Goal: Find specific page/section: Find specific page/section

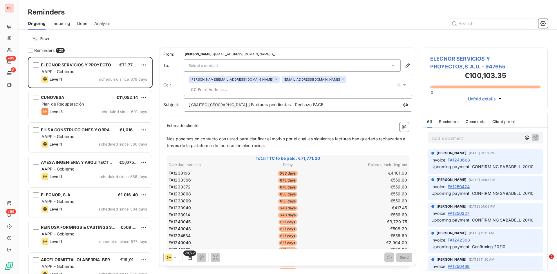
scroll to position [213, 120]
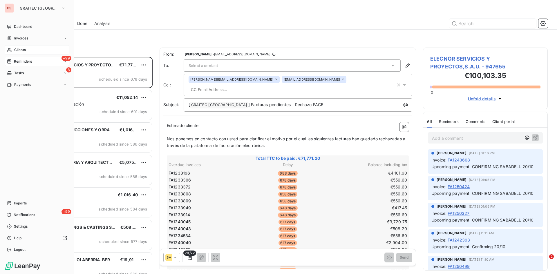
click at [21, 51] on span "Clients" at bounding box center [20, 49] width 12 height 5
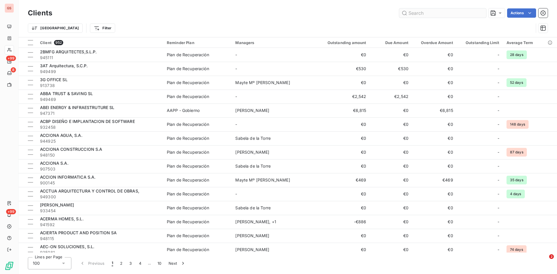
click at [428, 12] on input "text" at bounding box center [442, 12] width 87 height 9
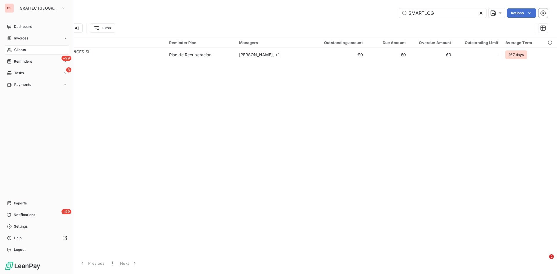
click at [21, 48] on span "Clients" at bounding box center [20, 49] width 12 height 5
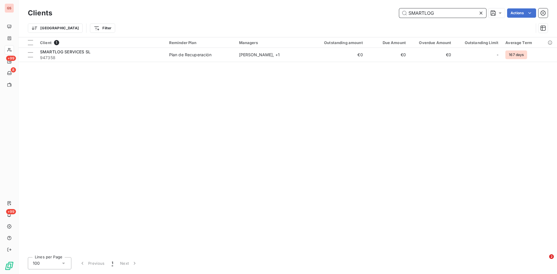
click at [438, 13] on input "SMARTLOG" at bounding box center [442, 12] width 87 height 9
drag, startPoint x: 438, startPoint y: 13, endPoint x: 399, endPoint y: 16, distance: 39.3
click at [399, 16] on input "SMARTLOG" at bounding box center [442, 12] width 87 height 9
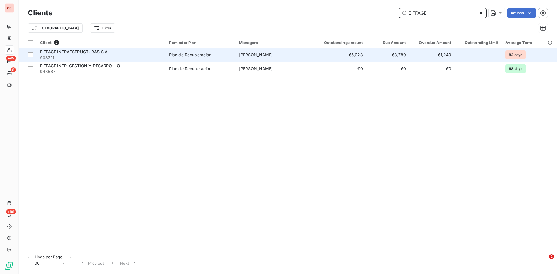
type input "EIFFAGE"
click at [66, 51] on span "EIFFAGE INFRAESTRUCTURAS S.A." at bounding box center [74, 51] width 69 height 5
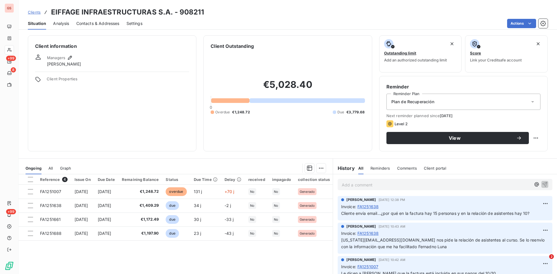
scroll to position [29, 0]
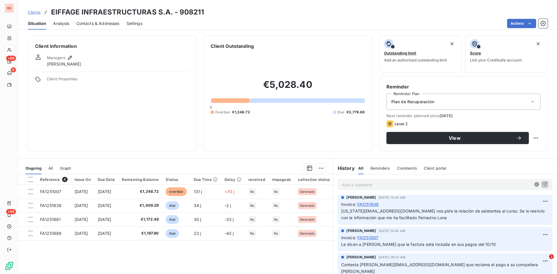
click at [31, 14] on link "Clients" at bounding box center [34, 12] width 13 height 6
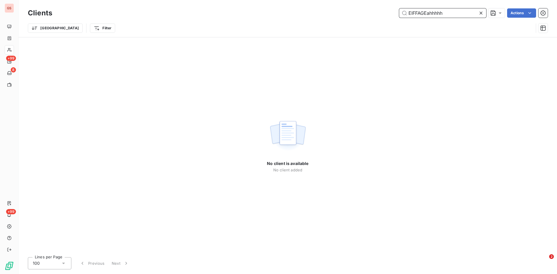
click at [454, 16] on input "EIFFAGEahhhhh" at bounding box center [442, 12] width 87 height 9
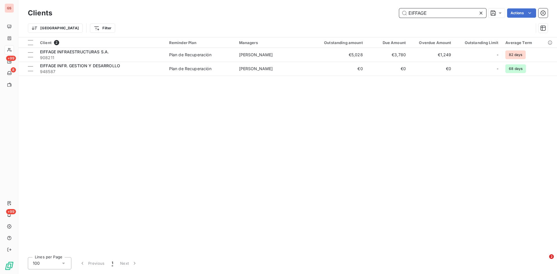
type input "EIFFAGE"
